Goal: Share content

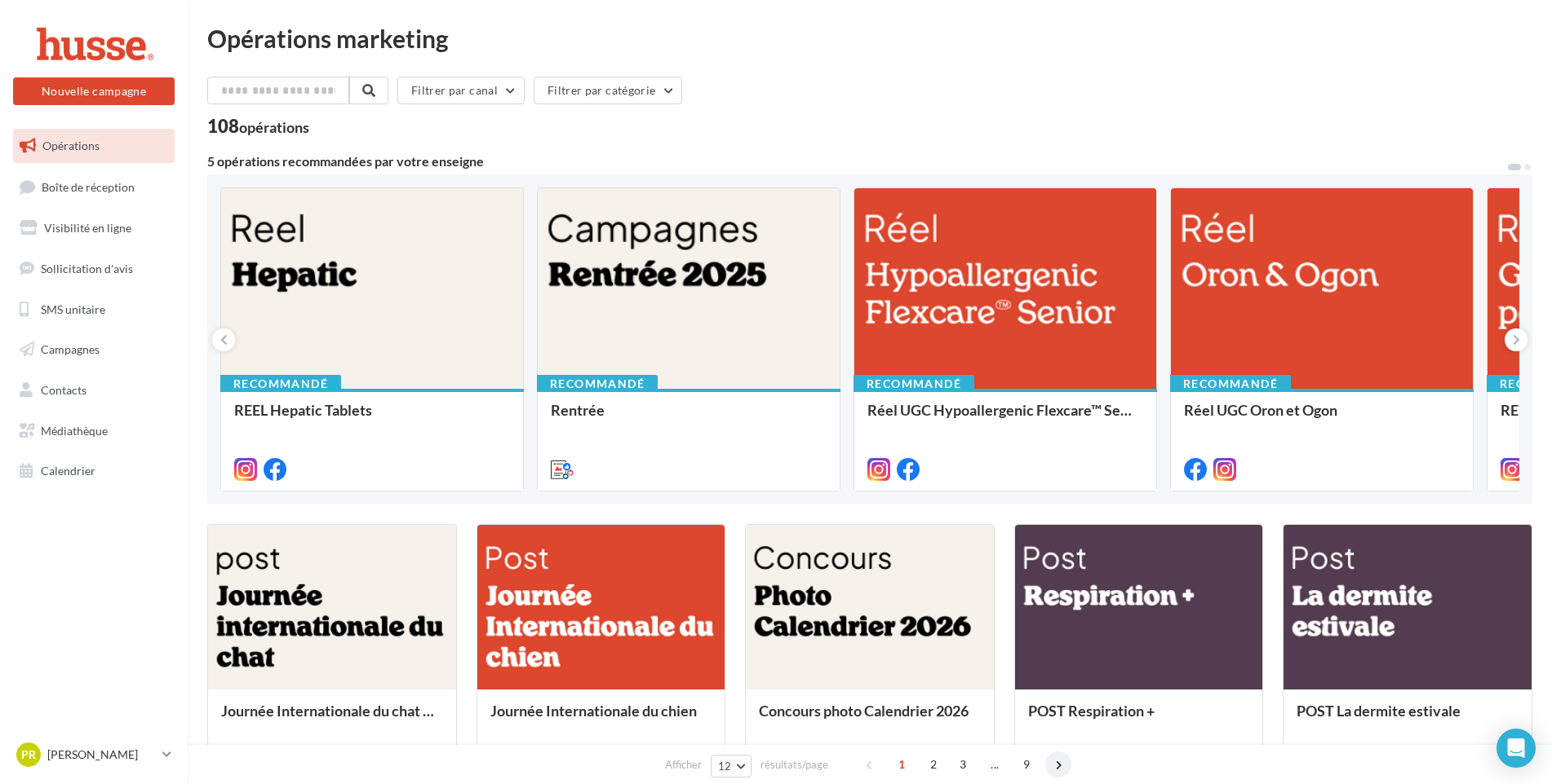
click at [1058, 766] on span at bounding box center [1058, 765] width 26 height 26
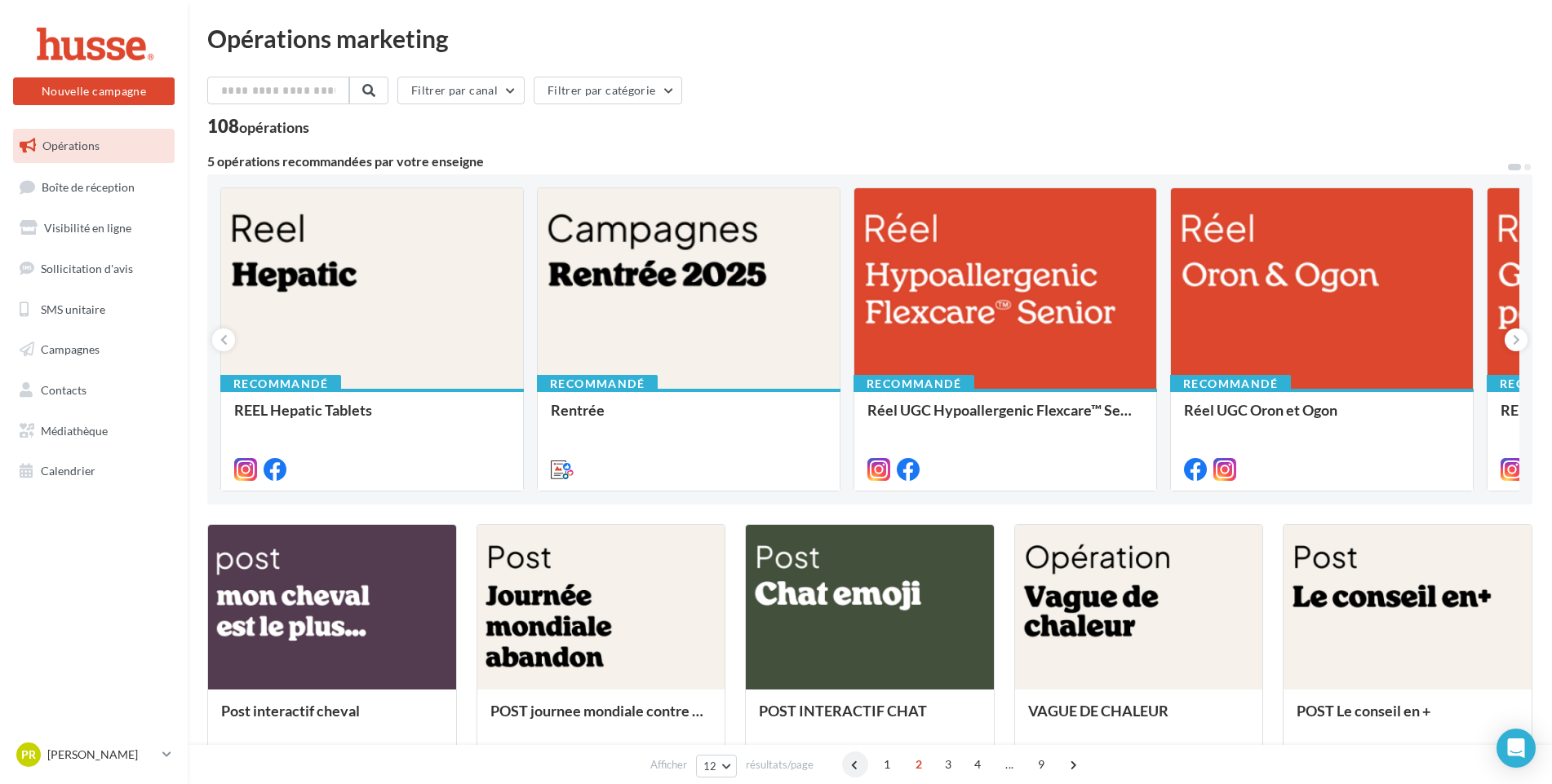
click at [853, 764] on span at bounding box center [855, 765] width 26 height 26
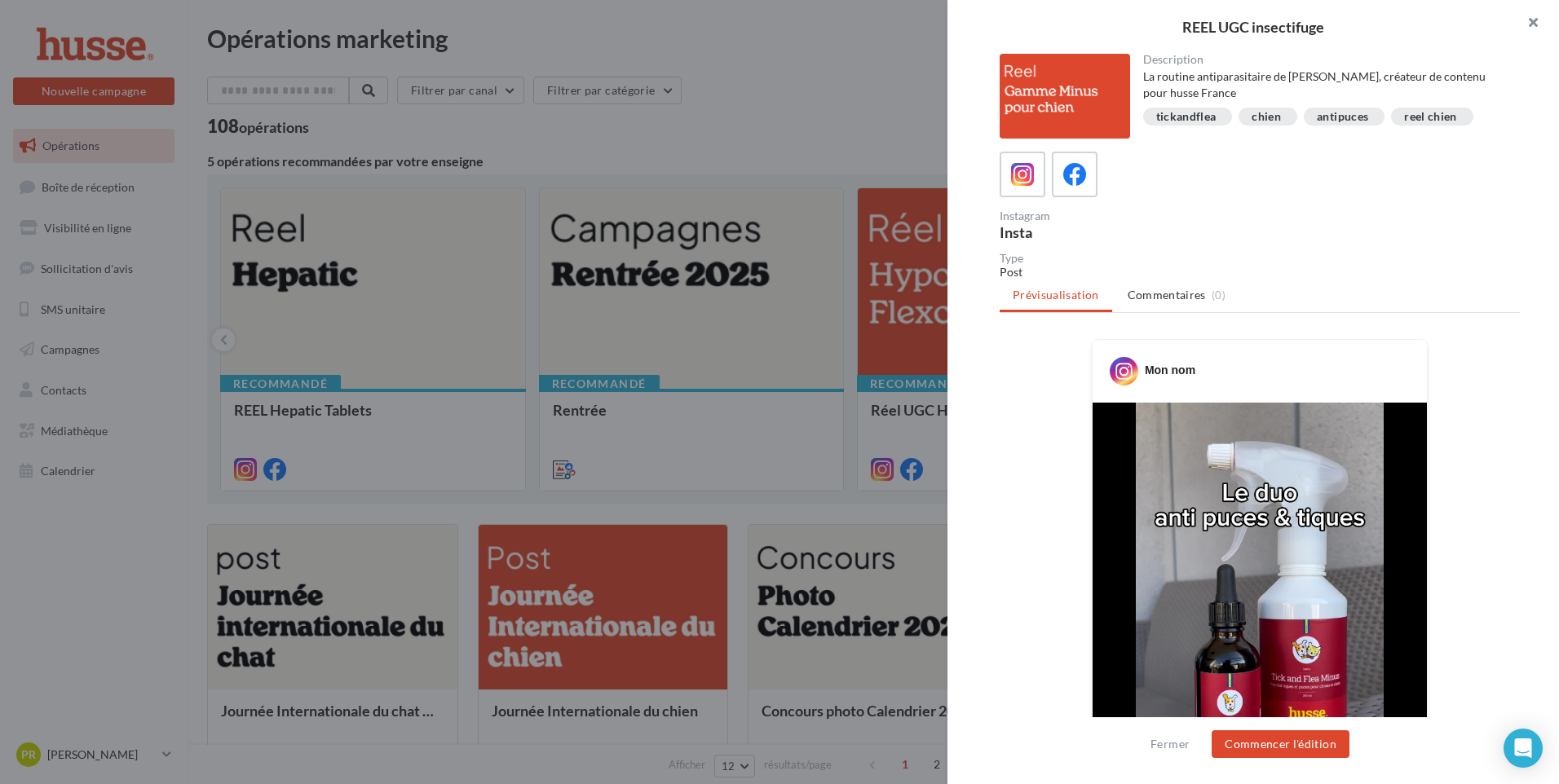
click at [1529, 22] on button "button" at bounding box center [1526, 24] width 65 height 49
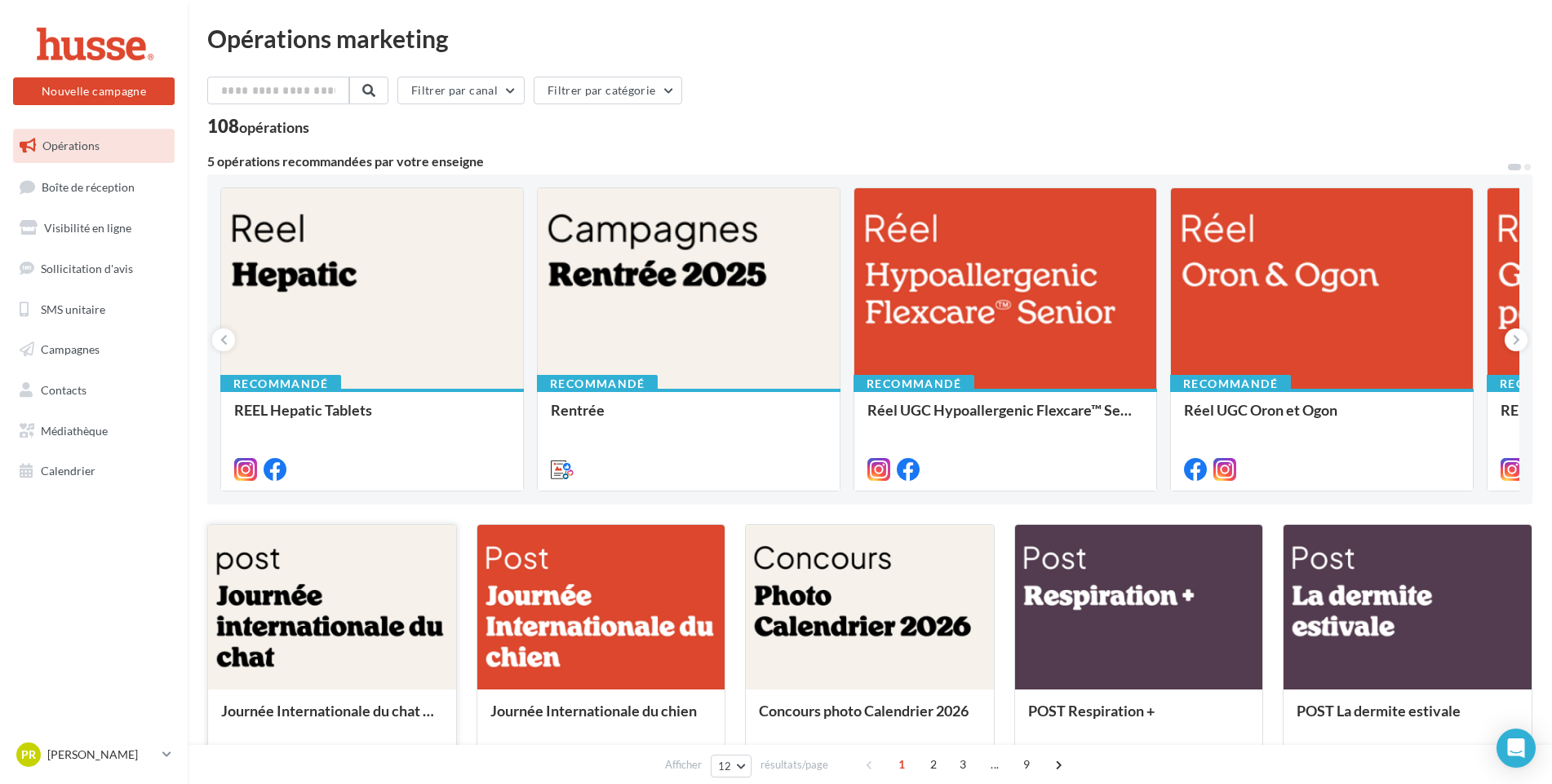
click at [305, 613] on div at bounding box center [332, 608] width 248 height 167
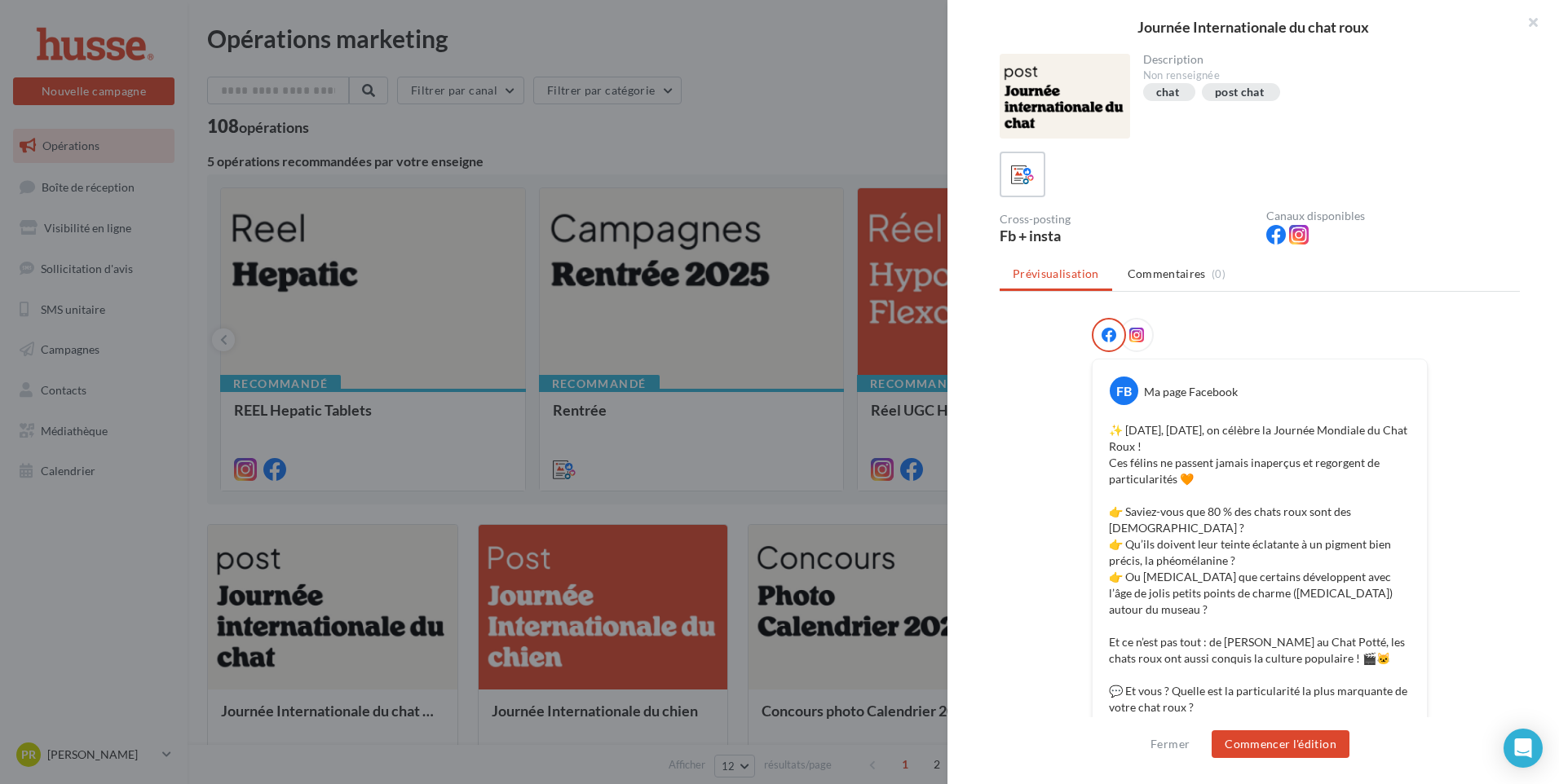
click at [1044, 280] on ul "Prévisualisation Commentaires (0)" at bounding box center [1260, 275] width 520 height 33
click at [1104, 431] on div "✨ [DATE], [DATE], on célèbre la Journée Mondiale du Chat Roux ! Ces félins ne p…" at bounding box center [1260, 601] width 326 height 367
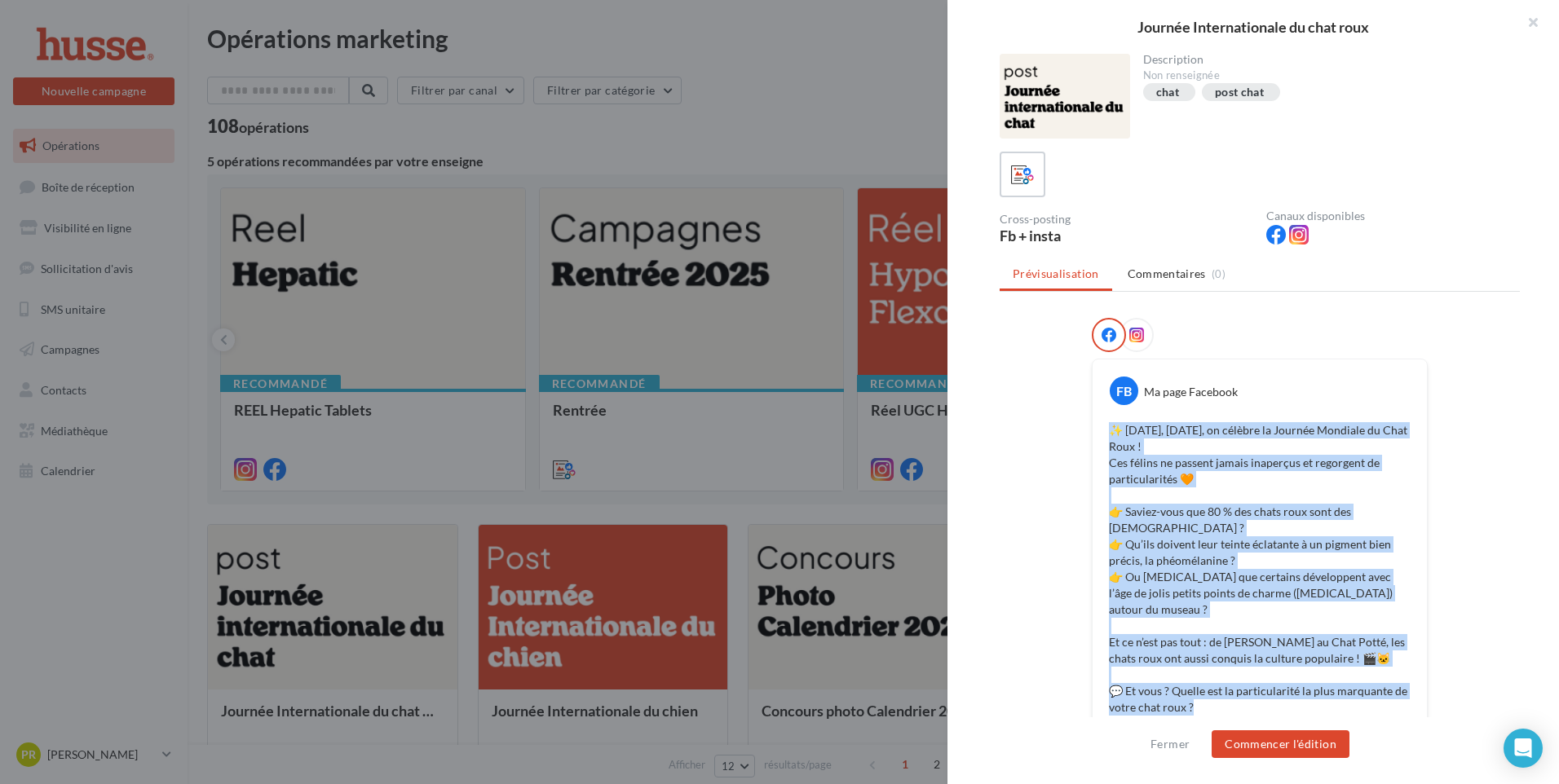
drag, startPoint x: 1106, startPoint y: 426, endPoint x: 1203, endPoint y: 671, distance: 263.5
click at [1203, 671] on p "✨ [DATE], [DATE], on célèbre la Journée Mondiale du Chat Roux ! Ces félins ne p…" at bounding box center [1260, 601] width 302 height 359
copy p "✨ [DATE], [DATE], on célèbre la Journée Mondiale du Chat Roux ! Ces félins ne p…"
